Goal: Transaction & Acquisition: Register for event/course

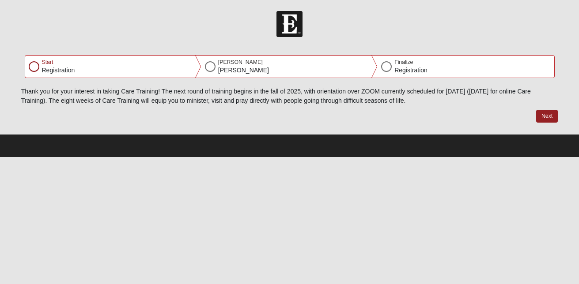
click at [34, 67] on div at bounding box center [34, 66] width 11 height 11
click at [208, 67] on div at bounding box center [210, 66] width 11 height 11
click at [81, 71] on div "Start Registration" at bounding box center [113, 67] width 176 height 22
click at [34, 70] on div at bounding box center [34, 66] width 11 height 11
click at [546, 114] on button "Next" at bounding box center [547, 116] width 22 height 13
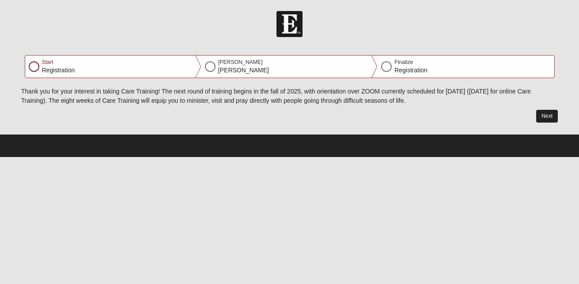
select select "11"
select select "3"
select select "1955"
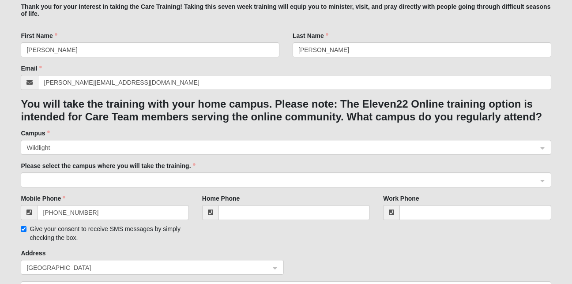
scroll to position [116, 0]
click at [39, 181] on span at bounding box center [281, 180] width 511 height 10
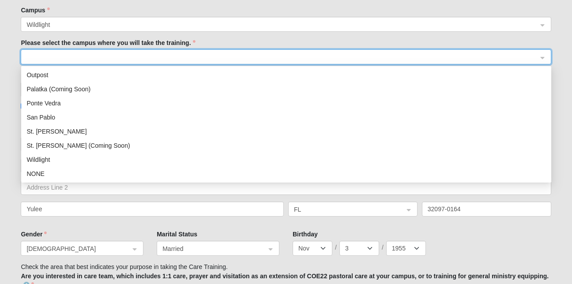
scroll to position [239, 0]
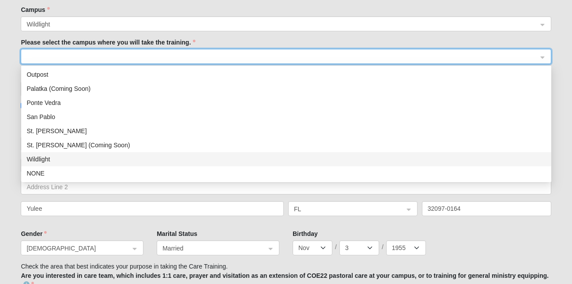
click at [37, 158] on div "Wildlight" at bounding box center [286, 159] width 520 height 10
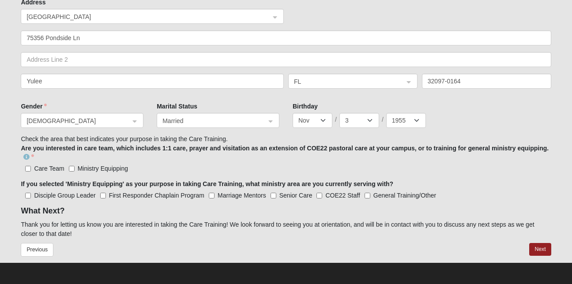
scroll to position [368, 0]
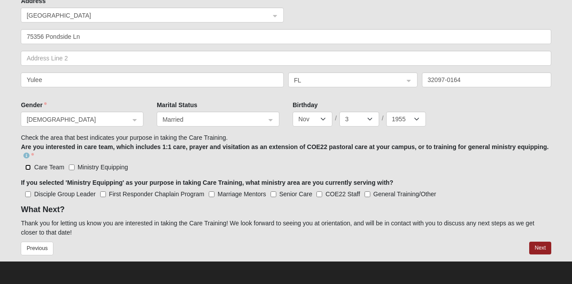
click at [27, 165] on input "Care Team" at bounding box center [28, 168] width 6 height 6
checkbox input "true"
click at [539, 247] on button "Next" at bounding box center [540, 248] width 22 height 13
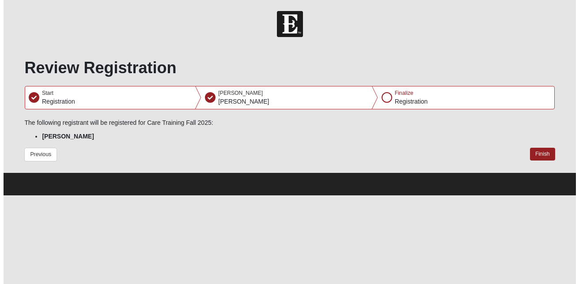
scroll to position [0, 0]
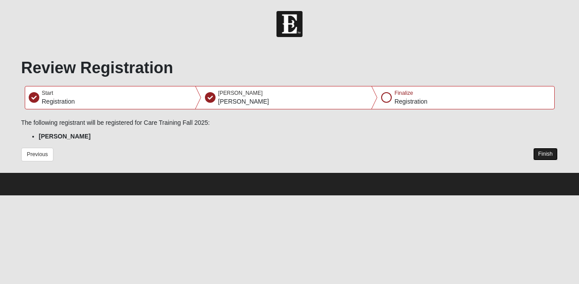
click at [546, 154] on button "Finish" at bounding box center [545, 154] width 25 height 13
